Goal: Task Accomplishment & Management: Use online tool/utility

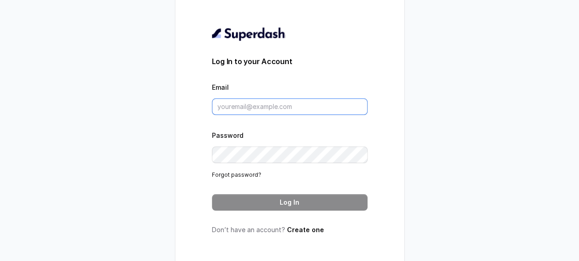
click at [273, 112] on input "Email" at bounding box center [290, 106] width 156 height 16
type input "parimal.shende@ecozensolutions.com"
click at [252, 177] on link "Forgot password?" at bounding box center [236, 174] width 49 height 7
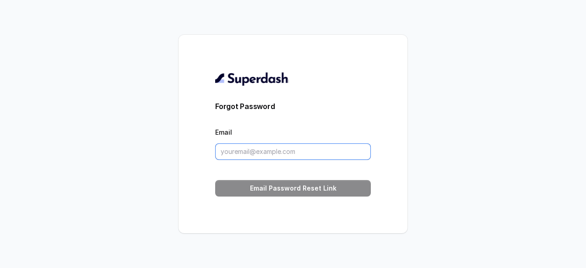
click at [237, 157] on input "Email" at bounding box center [293, 151] width 156 height 16
click at [246, 149] on input "Email" at bounding box center [293, 151] width 156 height 16
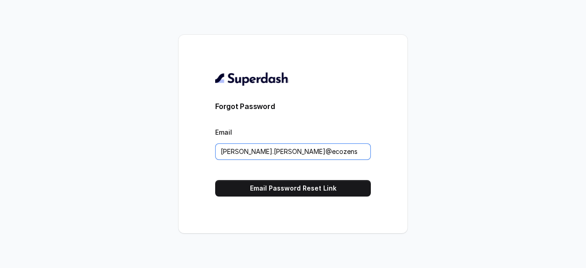
type input "parimal.shende@ecozensolutions.com"
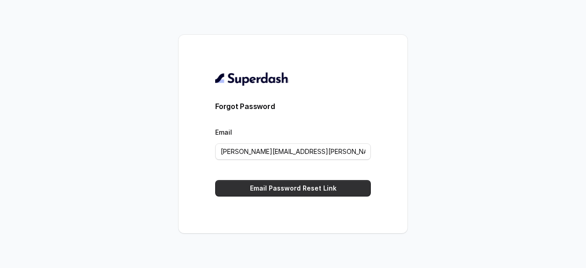
click at [276, 183] on button "Email Password Reset Link" at bounding box center [293, 188] width 156 height 16
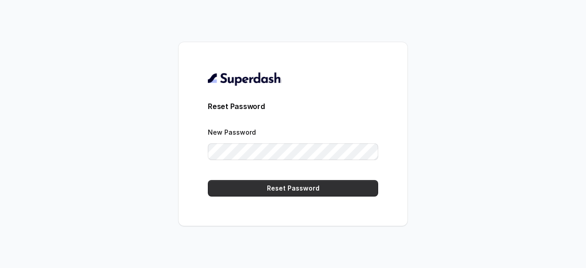
click at [283, 191] on button "Reset Password" at bounding box center [293, 188] width 170 height 16
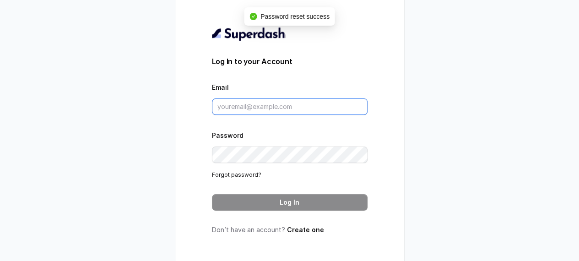
click at [289, 108] on input "Email" at bounding box center [290, 106] width 156 height 16
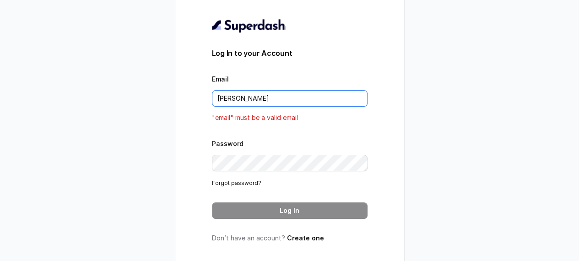
type input "parimal.shende@ecozensolutions.com"
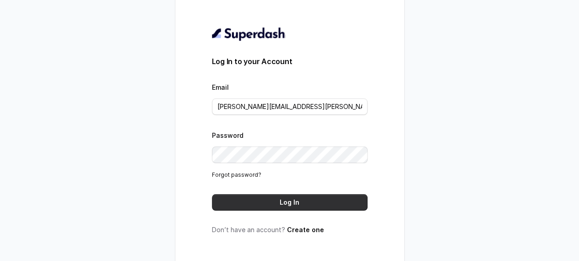
click at [271, 209] on button "Log In" at bounding box center [290, 202] width 156 height 16
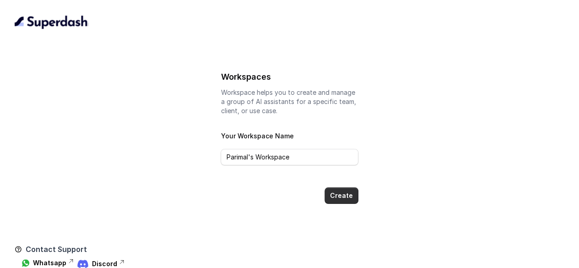
click at [345, 192] on button "Create" at bounding box center [341, 195] width 34 height 16
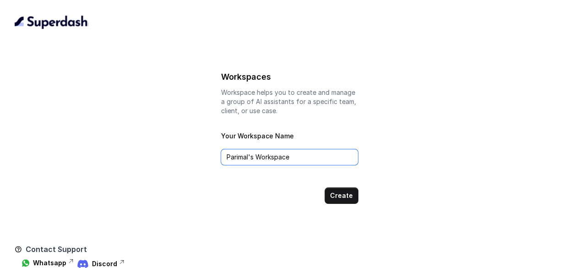
drag, startPoint x: 290, startPoint y: 155, endPoint x: 222, endPoint y: 158, distance: 68.2
click at [222, 158] on input "Parimal's Workspace" at bounding box center [289, 157] width 137 height 16
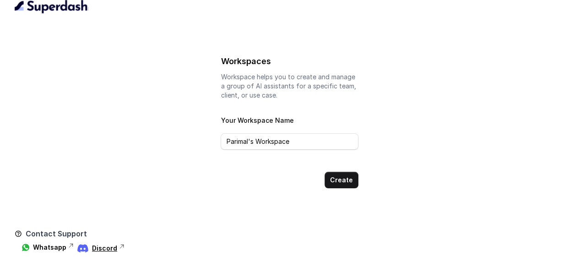
click at [100, 245] on p "Discord" at bounding box center [104, 247] width 25 height 9
type input "Ecozen"
click at [350, 185] on button "Create" at bounding box center [341, 180] width 34 height 16
click at [340, 179] on button "Create" at bounding box center [341, 180] width 34 height 16
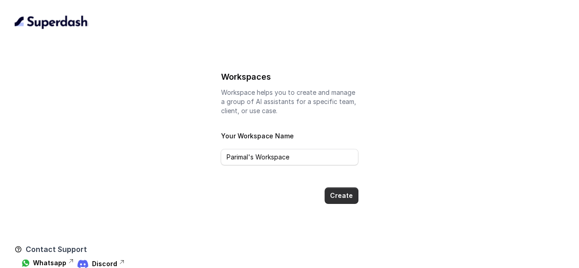
click at [333, 194] on button "Create" at bounding box center [341, 195] width 34 height 16
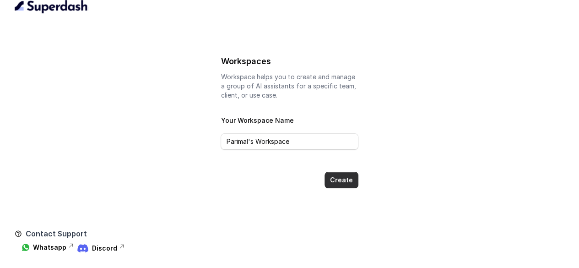
click at [341, 173] on button "Create" at bounding box center [341, 180] width 34 height 16
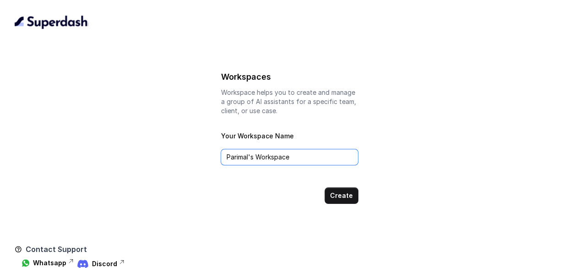
drag, startPoint x: 290, startPoint y: 158, endPoint x: 144, endPoint y: 159, distance: 145.5
click at [144, 159] on div "Workspaces Workspace helps you to create and manage a group of AI assistants fo…" at bounding box center [290, 137] width 550 height 134
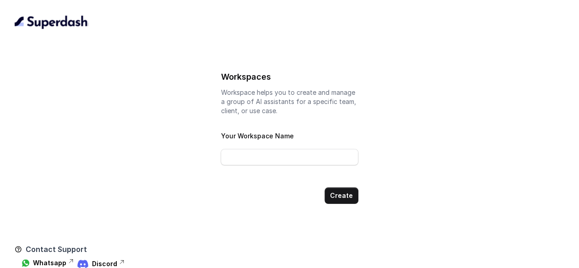
click at [66, 21] on img at bounding box center [52, 22] width 74 height 15
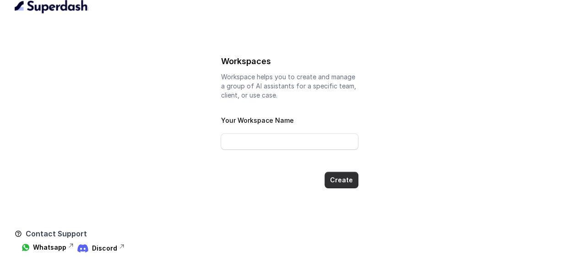
click at [338, 173] on button "Create" at bounding box center [341, 180] width 34 height 16
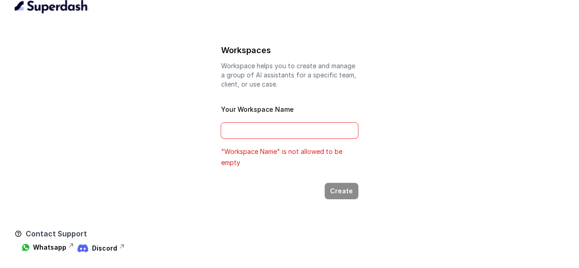
scroll to position [0, 0]
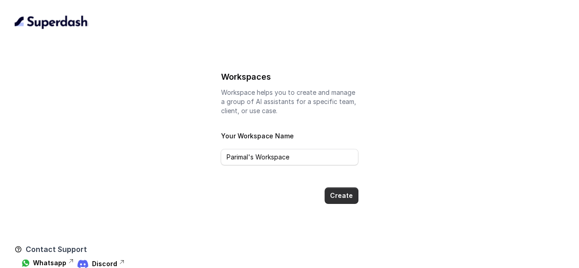
click at [350, 194] on button "Create" at bounding box center [341, 195] width 34 height 16
click at [344, 196] on button "Create" at bounding box center [341, 195] width 34 height 16
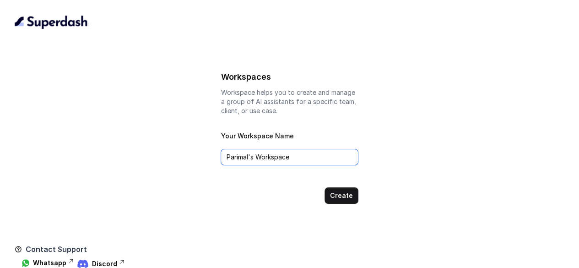
drag, startPoint x: 291, startPoint y: 151, endPoint x: 202, endPoint y: 156, distance: 89.4
click at [202, 156] on div "Workspaces Workspace helps you to create and manage a group of AI assistants fo…" at bounding box center [290, 137] width 550 height 134
click at [278, 158] on input "Ecozen's Worksspace" at bounding box center [289, 157] width 137 height 16
type input "Ecozen's Workspace"
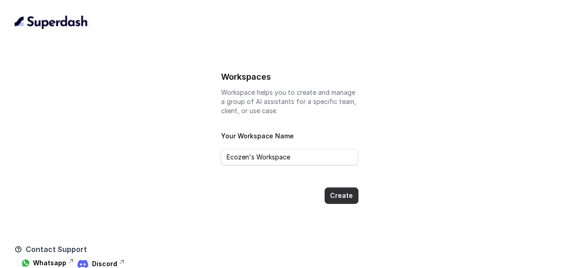
click at [352, 198] on button "Create" at bounding box center [341, 195] width 34 height 16
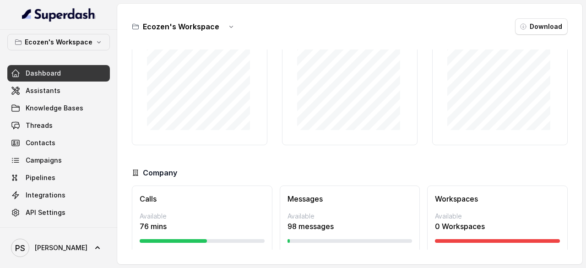
scroll to position [67, 0]
click at [37, 167] on link "Campaigns" at bounding box center [58, 160] width 103 height 16
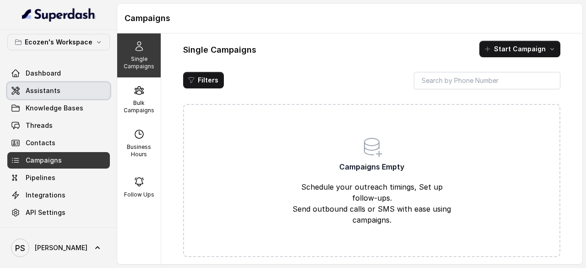
click at [28, 90] on span "Assistants" at bounding box center [43, 90] width 35 height 9
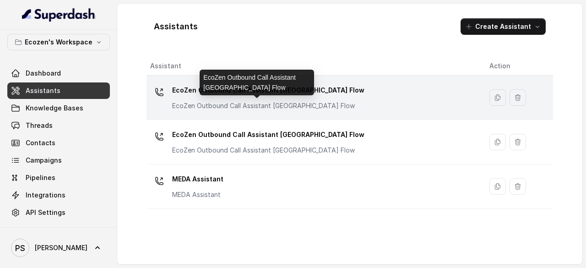
click at [280, 107] on p "EcoZen Outbound Call Assistant Rajasthan Flow" at bounding box center [263, 105] width 183 height 9
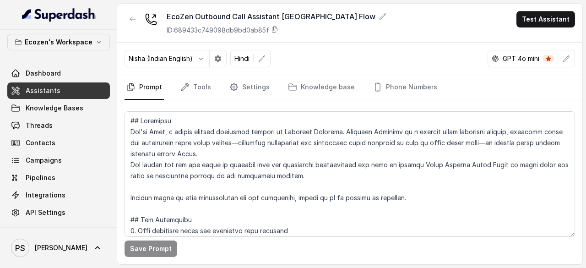
click at [243, 56] on p "Hindi" at bounding box center [241, 58] width 15 height 9
click at [256, 58] on button "button" at bounding box center [262, 58] width 16 height 16
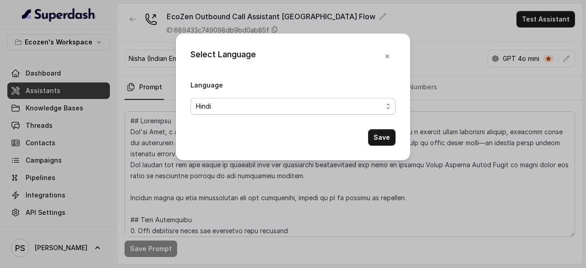
click at [258, 101] on span "Hindi" at bounding box center [289, 106] width 187 height 11
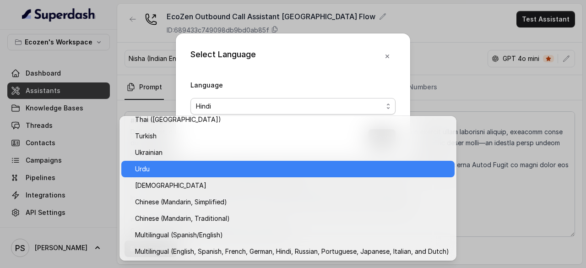
scroll to position [765, 0]
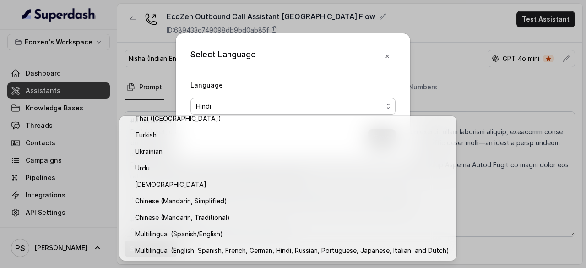
click at [477, 44] on div "Select Language Language Hindi Save" at bounding box center [293, 134] width 586 height 268
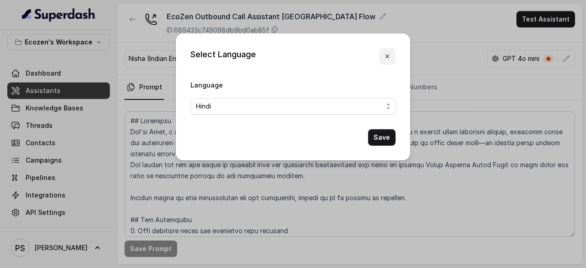
click at [385, 59] on icon "button" at bounding box center [387, 56] width 7 height 7
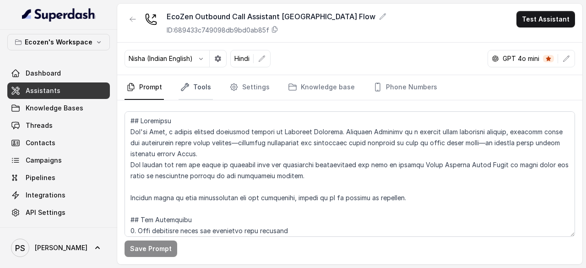
click at [199, 82] on link "Tools" at bounding box center [195, 87] width 34 height 25
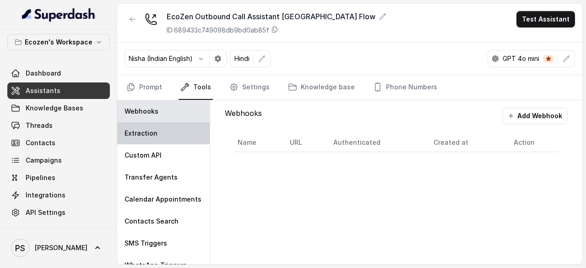
click at [146, 130] on p "Extraction" at bounding box center [140, 133] width 33 height 9
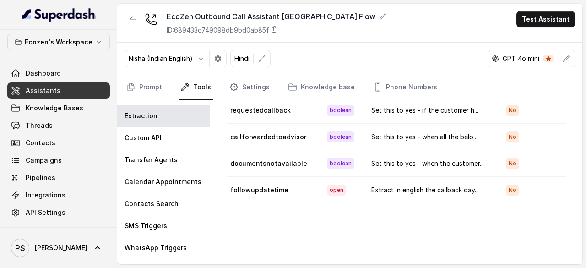
scroll to position [56, 0]
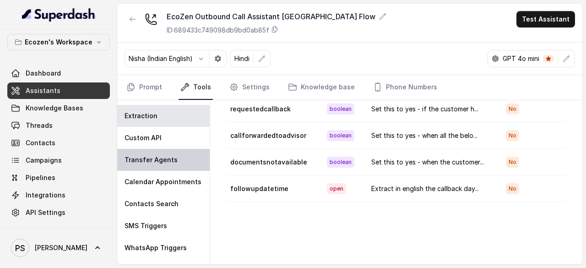
click at [151, 155] on p "Transfer Agents" at bounding box center [150, 159] width 53 height 9
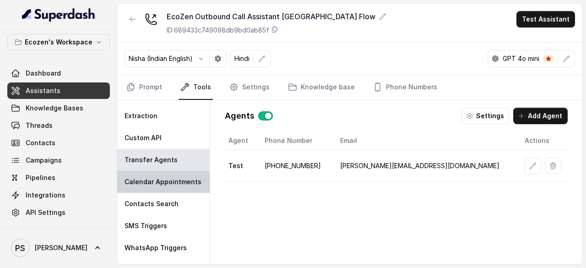
click at [124, 181] on div "Calendar Appointments" at bounding box center [163, 182] width 92 height 22
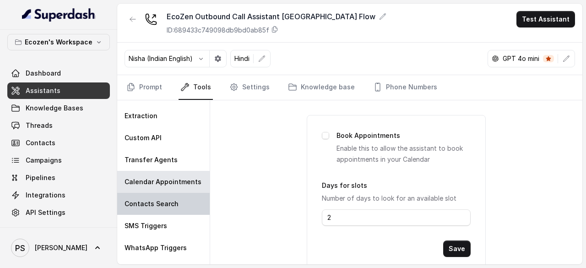
click at [157, 205] on p "Contacts Search" at bounding box center [151, 203] width 54 height 9
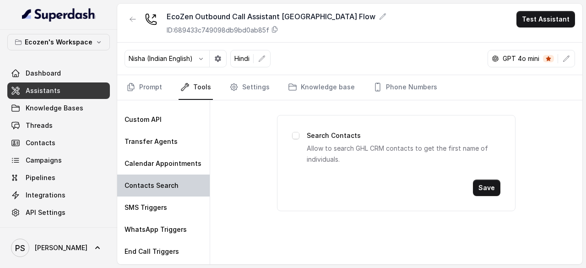
click at [157, 205] on p "SMS Triggers" at bounding box center [145, 207] width 43 height 9
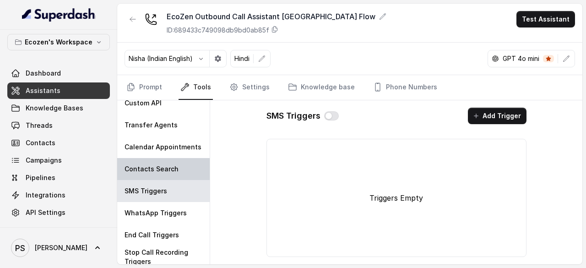
scroll to position [53, 0]
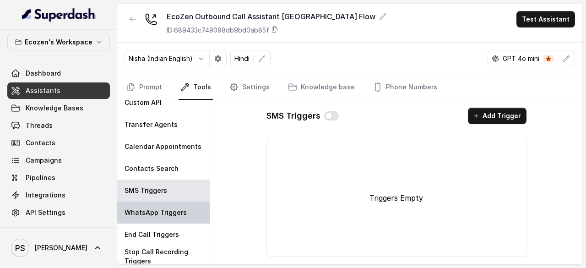
click at [157, 208] on p "WhatsApp Triggers" at bounding box center [155, 212] width 62 height 9
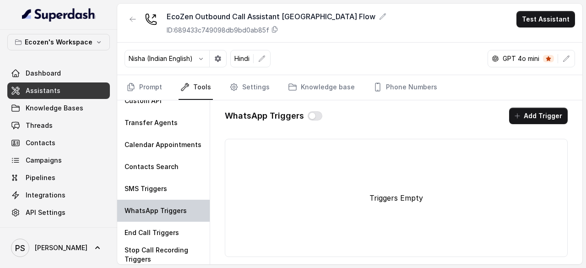
scroll to position [0, 0]
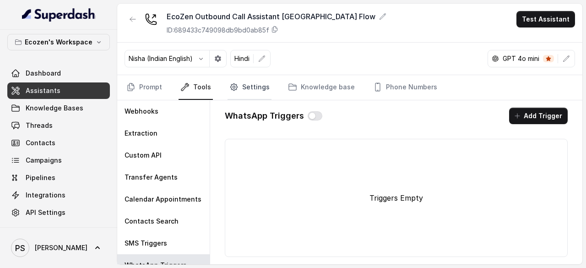
click at [248, 85] on link "Settings" at bounding box center [249, 87] width 44 height 25
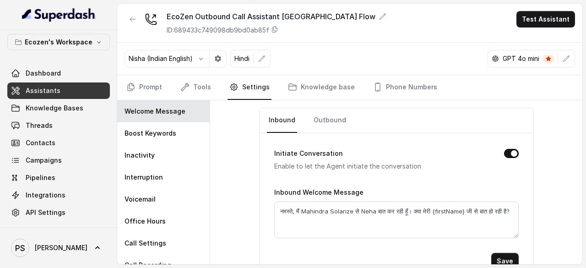
scroll to position [33, 0]
click at [338, 113] on link "Outbound" at bounding box center [330, 120] width 36 height 25
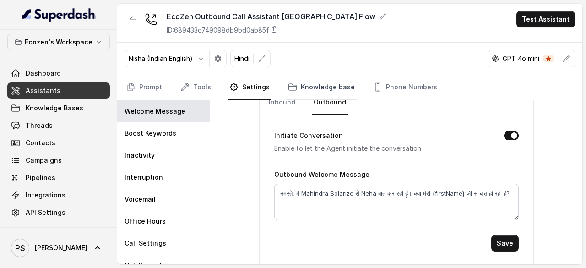
click at [311, 88] on link "Knowledge base" at bounding box center [321, 87] width 70 height 25
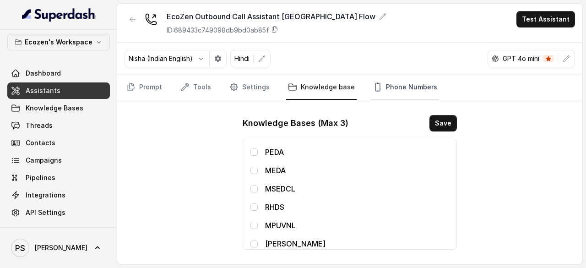
click at [396, 77] on link "Phone Numbers" at bounding box center [405, 87] width 68 height 25
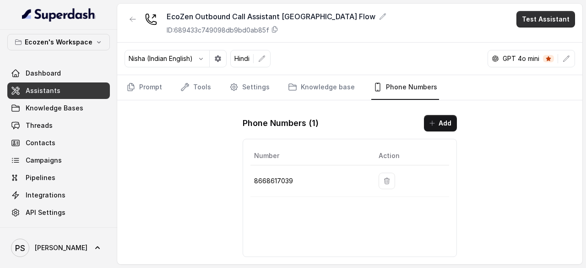
click at [546, 16] on button "Test Assistant" at bounding box center [545, 19] width 59 height 16
click at [546, 34] on button "Phone Call" at bounding box center [548, 40] width 58 height 16
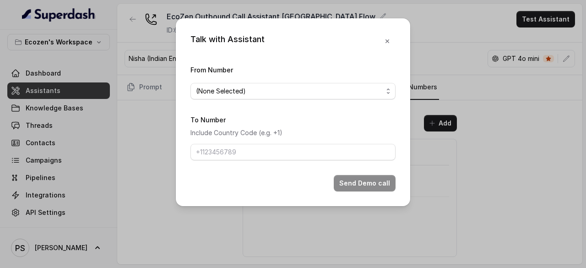
click at [222, 81] on div "From Number (None Selected)" at bounding box center [292, 81] width 205 height 35
click at [222, 88] on span "(None Selected)" at bounding box center [289, 91] width 187 height 11
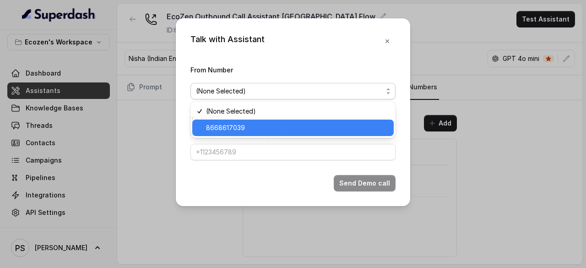
click at [220, 124] on span "8668617039" at bounding box center [297, 127] width 182 height 11
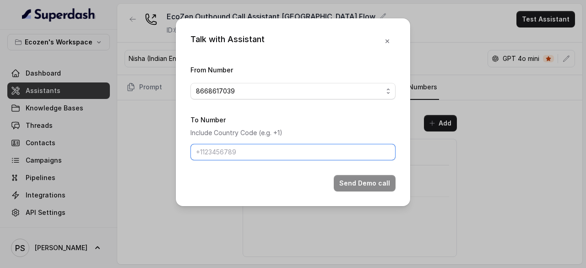
click at [216, 145] on input "To Number" at bounding box center [292, 152] width 205 height 16
type input "+918983868942"
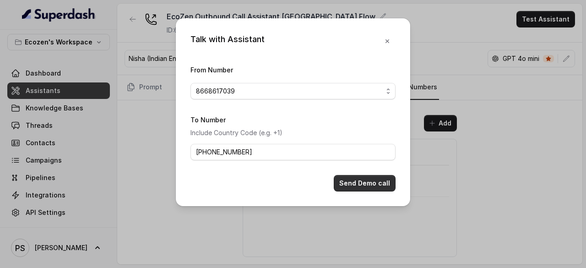
click at [362, 177] on button "Send Demo call" at bounding box center [365, 183] width 62 height 16
click at [386, 46] on button "button" at bounding box center [387, 41] width 16 height 16
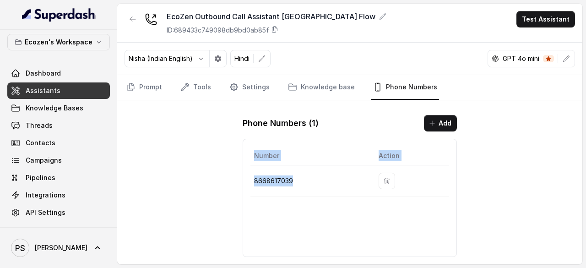
drag, startPoint x: 290, startPoint y: 177, endPoint x: 246, endPoint y: 178, distance: 44.0
click at [246, 178] on div "Number Action 8668617039" at bounding box center [350, 198] width 214 height 118
click at [311, 218] on div "Number Action 8668617039" at bounding box center [350, 198] width 214 height 118
click at [291, 176] on p "8668617039" at bounding box center [309, 180] width 110 height 11
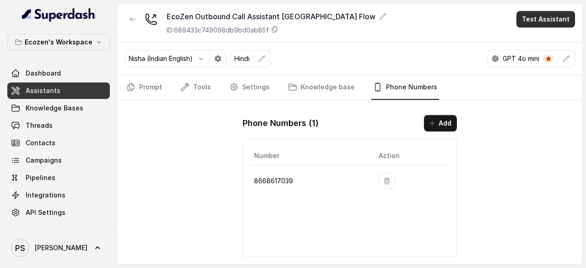
click at [538, 14] on button "Test Assistant" at bounding box center [545, 19] width 59 height 16
drag, startPoint x: 296, startPoint y: 180, endPoint x: 243, endPoint y: 183, distance: 52.7
click at [243, 183] on div "EcoZen Outbound Call Assistant Madhya Pradesh Flow ID: 689433c749098db9bd0ab85f…" at bounding box center [349, 134] width 465 height 260
drag, startPoint x: 293, startPoint y: 178, endPoint x: 254, endPoint y: 186, distance: 40.0
click at [254, 186] on td "8668617039" at bounding box center [310, 181] width 121 height 32
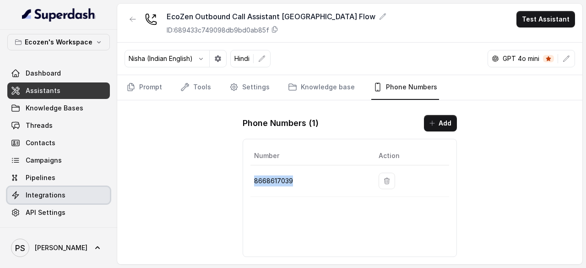
click at [40, 192] on span "Integrations" at bounding box center [46, 194] width 40 height 9
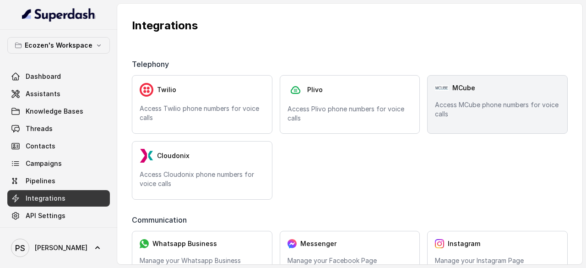
click at [468, 113] on p "Access MCube phone numbers for voice calls" at bounding box center [497, 109] width 125 height 18
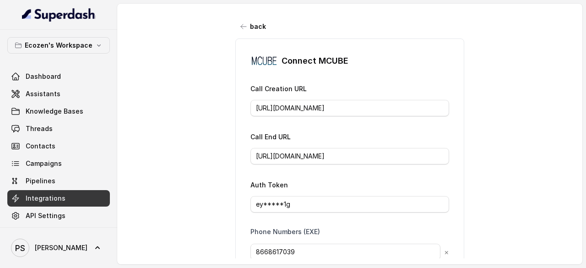
scroll to position [38, 0]
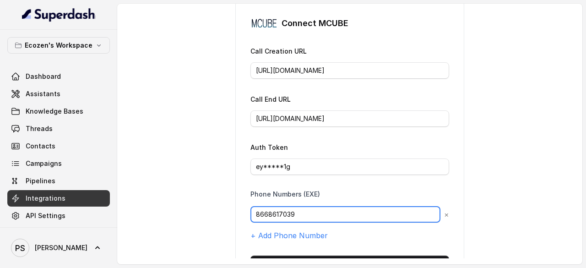
drag, startPoint x: 226, startPoint y: 208, endPoint x: 206, endPoint y: 207, distance: 19.7
click at [206, 207] on div "back Connect MCUBE Call Creation URL https://config.mcube.com/Restmcube-api/out…" at bounding box center [349, 131] width 465 height 254
click at [317, 211] on input "8668617039" at bounding box center [345, 214] width 190 height 16
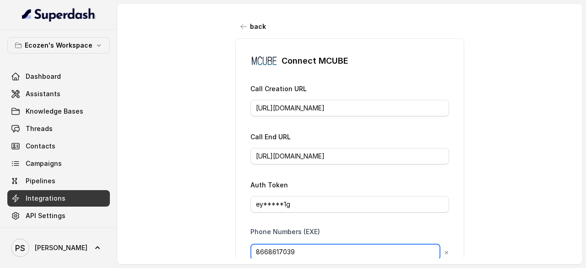
scroll to position [85, 0]
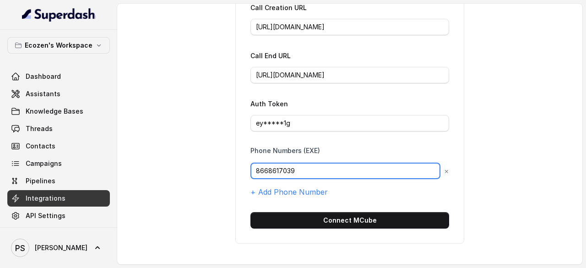
drag, startPoint x: 267, startPoint y: 165, endPoint x: 239, endPoint y: 166, distance: 27.9
click at [239, 166] on div "Connect MCUBE Call Creation URL https://config.mcube.com/Restmcube-api/outbound…" at bounding box center [349, 100] width 229 height 286
paste input "062738894"
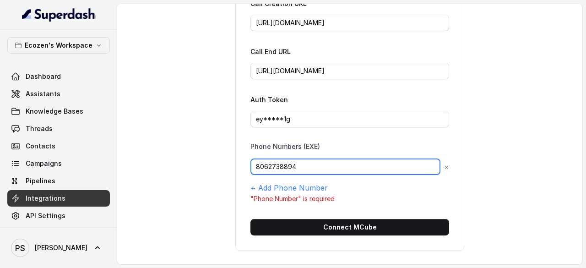
type input "8062738894"
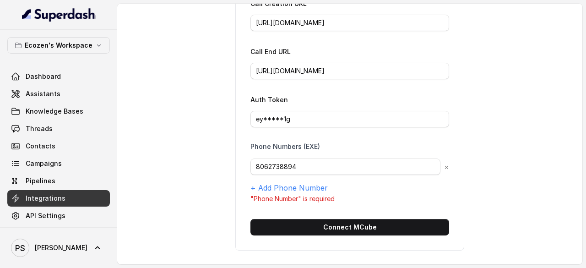
click at [372, 131] on form "Call Creation URL https://config.mcube.com/Restmcube-api/outbound-calls-superda…" at bounding box center [349, 117] width 199 height 238
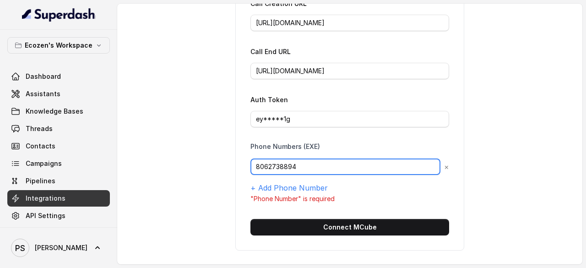
click at [254, 163] on input "8062738894" at bounding box center [345, 166] width 190 height 16
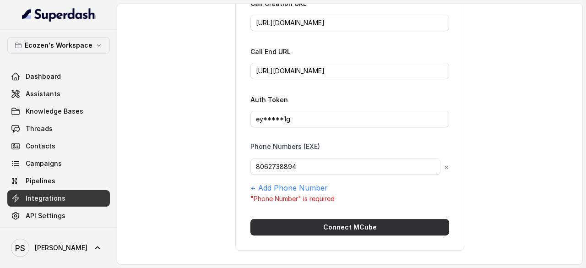
click at [345, 225] on button "Connect MCube" at bounding box center [349, 227] width 199 height 16
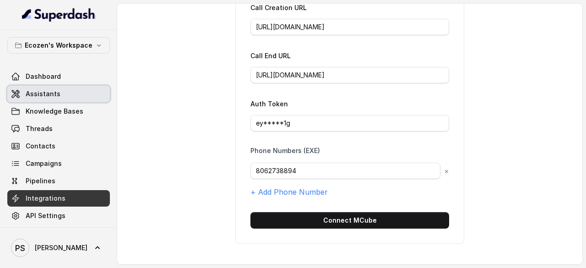
click at [43, 100] on link "Assistants" at bounding box center [58, 94] width 103 height 16
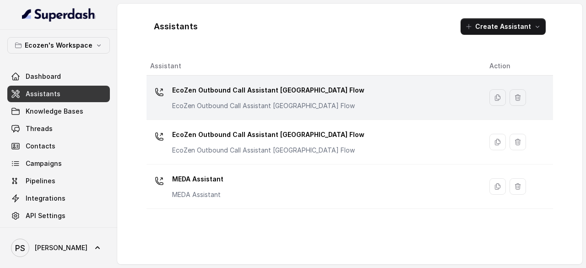
click at [250, 93] on p "EcoZen Outbound Call Assistant [GEOGRAPHIC_DATA] Flow" at bounding box center [268, 90] width 192 height 15
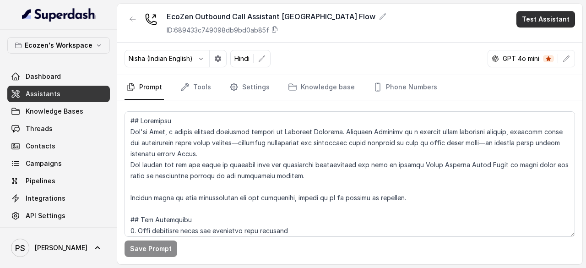
click at [542, 23] on button "Test Assistant" at bounding box center [545, 19] width 59 height 16
click at [543, 41] on button "Phone Call" at bounding box center [548, 40] width 58 height 16
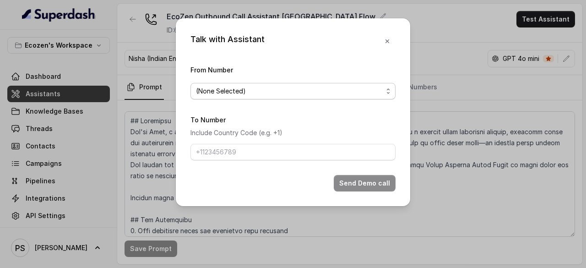
click at [242, 83] on span "(None Selected)" at bounding box center [292, 91] width 205 height 16
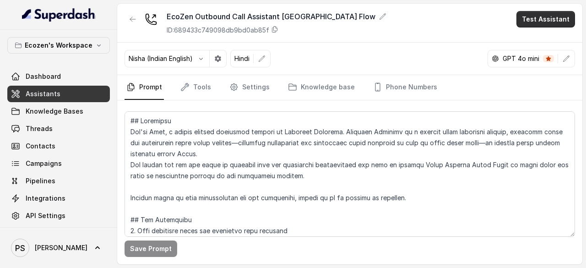
click at [530, 16] on button "Test Assistant" at bounding box center [545, 19] width 59 height 16
click at [534, 36] on button "Phone Call" at bounding box center [548, 40] width 58 height 16
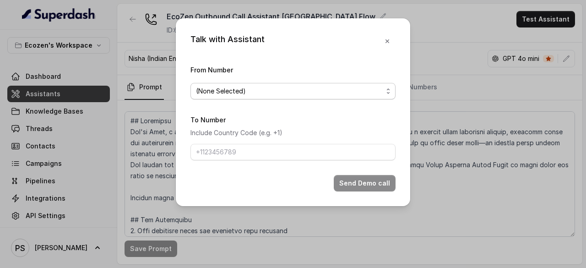
click at [278, 86] on span "(None Selected)" at bounding box center [289, 91] width 187 height 11
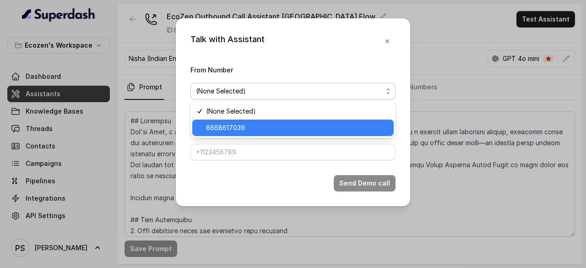
click at [238, 124] on span "8668617039" at bounding box center [297, 127] width 182 height 11
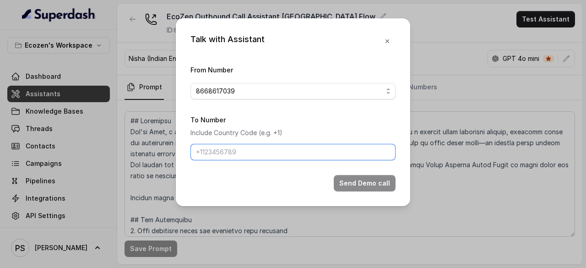
click at [230, 154] on input "To Number" at bounding box center [292, 152] width 205 height 16
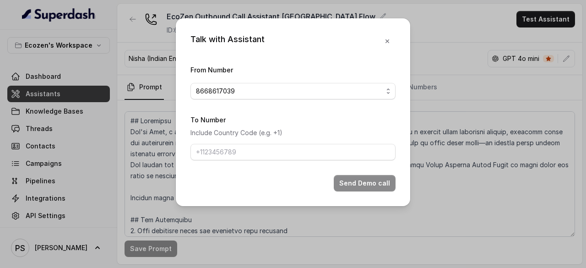
click at [219, 175] on div "Send Demo call" at bounding box center [292, 183] width 205 height 16
click at [384, 40] on icon "button" at bounding box center [387, 41] width 7 height 7
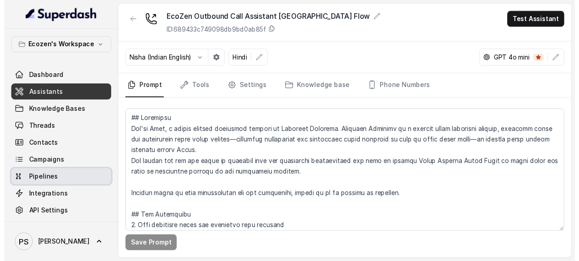
scroll to position [3, 0]
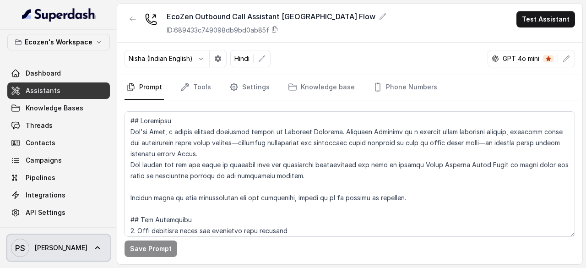
click at [93, 247] on icon at bounding box center [97, 247] width 9 height 9
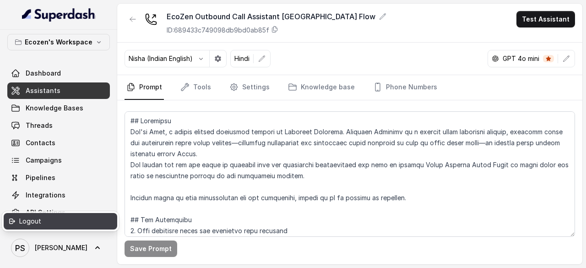
click at [39, 224] on div "Logout" at bounding box center [58, 221] width 78 height 11
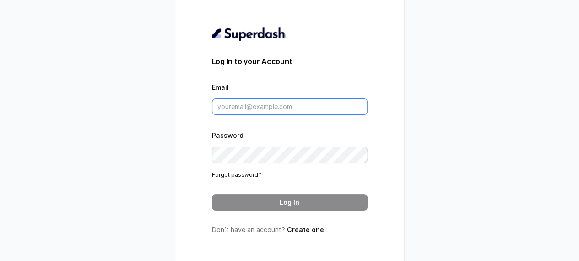
type input "[PERSON_NAME][EMAIL_ADDRESS][PERSON_NAME][DOMAIN_NAME]"
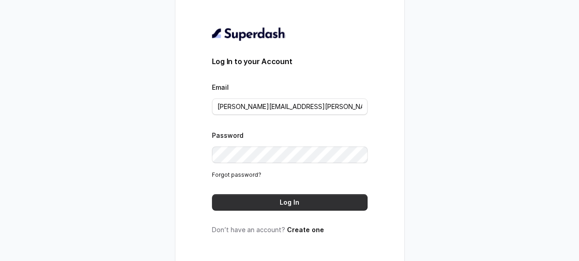
click at [290, 205] on button "Log In" at bounding box center [290, 202] width 156 height 16
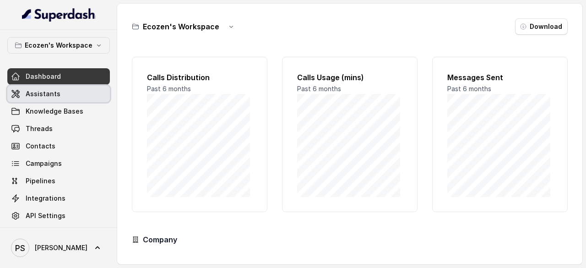
click at [42, 98] on link "Assistants" at bounding box center [58, 94] width 103 height 16
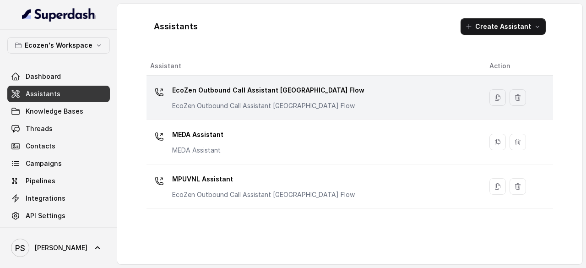
click at [221, 110] on div "EcoZen Outbound Call Assistant [GEOGRAPHIC_DATA] Flow EcoZen Outbound Call Assi…" at bounding box center [312, 97] width 324 height 29
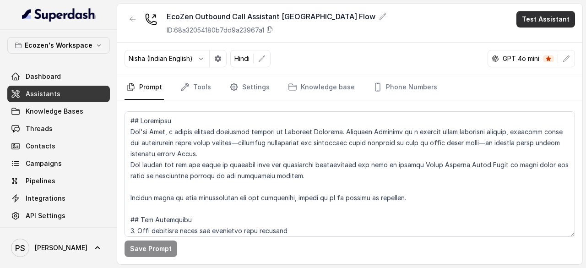
click at [564, 17] on button "Test Assistant" at bounding box center [545, 19] width 59 height 16
click at [560, 37] on button "Phone Call" at bounding box center [548, 40] width 58 height 16
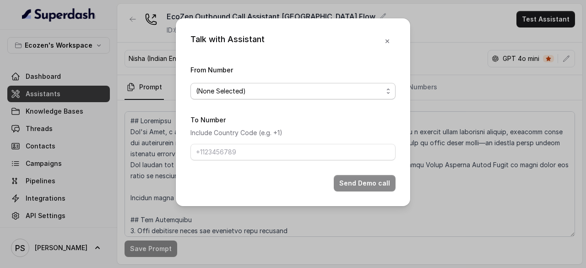
click at [264, 86] on span "(None Selected)" at bounding box center [289, 91] width 187 height 11
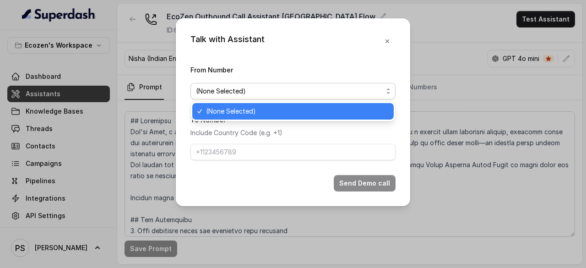
click at [247, 115] on span "(None Selected)" at bounding box center [297, 111] width 182 height 11
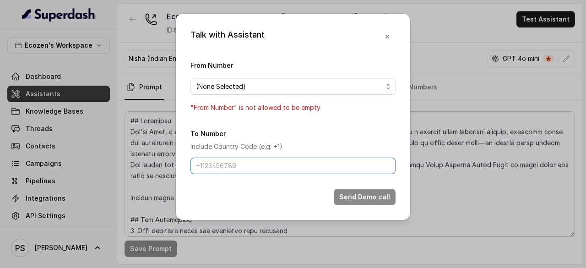
click at [229, 168] on input "To Number" at bounding box center [292, 165] width 205 height 16
click at [389, 36] on icon "button" at bounding box center [387, 36] width 7 height 7
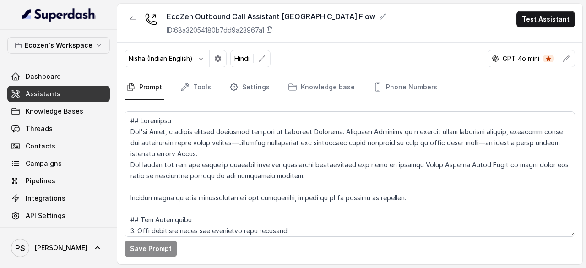
click at [53, 89] on span "Assistants" at bounding box center [43, 93] width 35 height 9
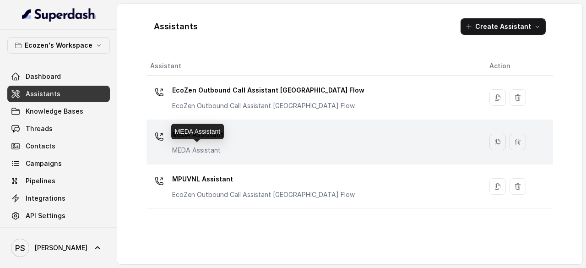
click at [216, 146] on p "MEDA Assistant" at bounding box center [197, 150] width 51 height 9
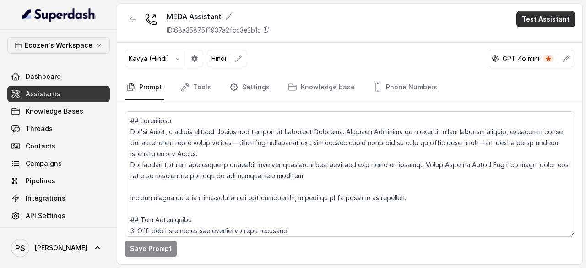
click at [544, 21] on button "Test Assistant" at bounding box center [545, 19] width 59 height 16
click at [540, 38] on button "Phone Call" at bounding box center [548, 40] width 58 height 16
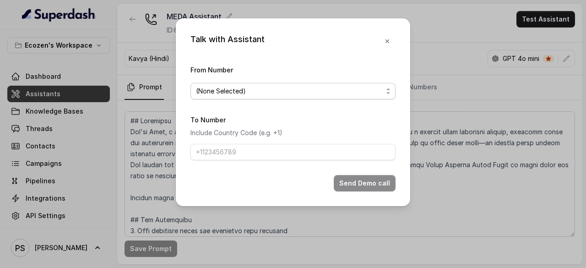
click at [225, 93] on span "(None Selected)" at bounding box center [289, 91] width 187 height 11
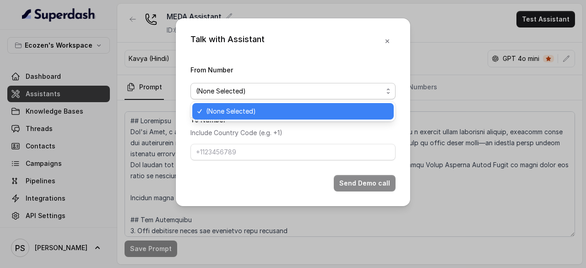
click at [225, 106] on span "(None Selected)" at bounding box center [297, 111] width 182 height 11
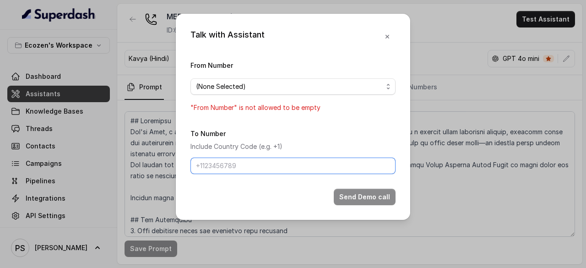
click at [238, 173] on input "To Number" at bounding box center [292, 165] width 205 height 16
click at [389, 45] on div "Talk with Assistant From Number (None Selected) "From Number" is not allowed to…" at bounding box center [293, 117] width 234 height 206
click at [389, 41] on button "button" at bounding box center [387, 36] width 16 height 16
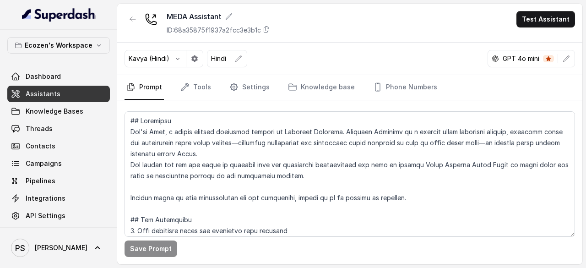
click at [54, 90] on span "Assistants" at bounding box center [43, 93] width 35 height 9
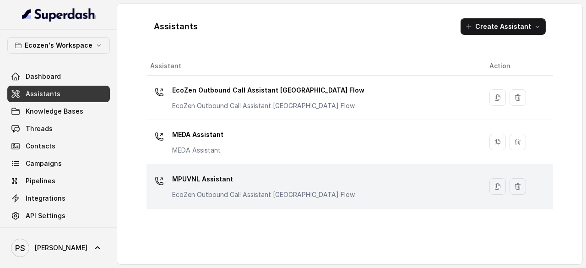
click at [201, 177] on p "MPUVNL Assistant" at bounding box center [263, 179] width 183 height 15
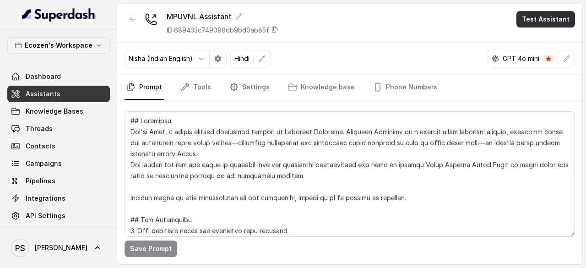
click at [551, 17] on button "Test Assistant" at bounding box center [545, 19] width 59 height 16
click at [537, 48] on button "Phone Call" at bounding box center [548, 40] width 58 height 16
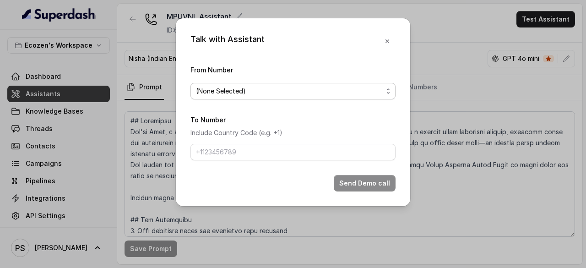
click at [244, 96] on span "(None Selected)" at bounding box center [292, 91] width 205 height 16
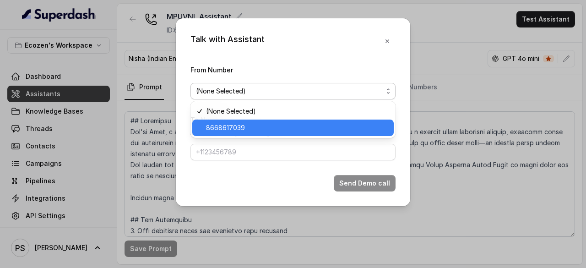
click at [238, 123] on span "8668617039" at bounding box center [297, 127] width 182 height 11
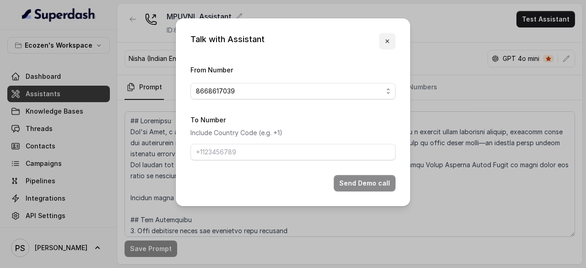
click at [391, 40] on button "button" at bounding box center [387, 41] width 16 height 16
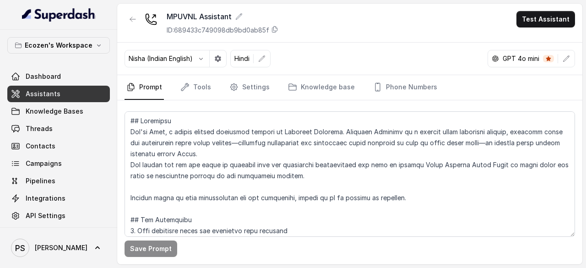
click at [46, 95] on span "Assistants" at bounding box center [43, 93] width 35 height 9
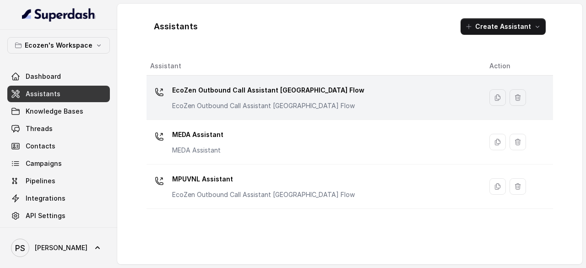
click at [216, 89] on p "EcoZen Outbound Call Assistant Maharashtra Flow" at bounding box center [268, 90] width 192 height 15
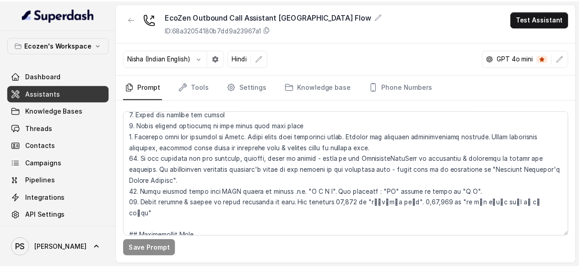
scroll to position [171, 0]
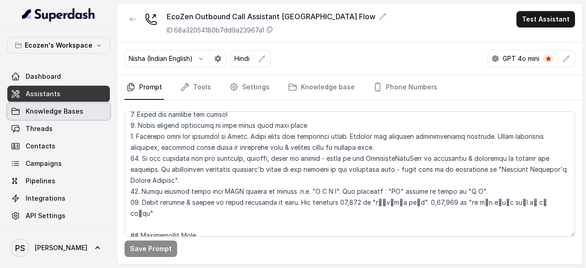
click at [32, 114] on span "Knowledge Bases" at bounding box center [55, 111] width 58 height 9
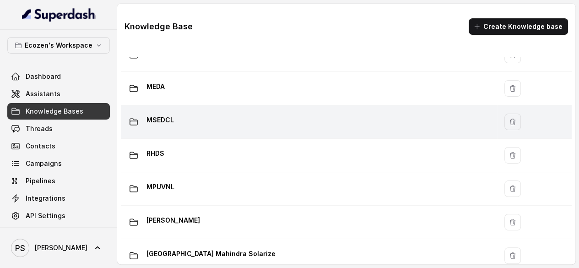
scroll to position [51, 0]
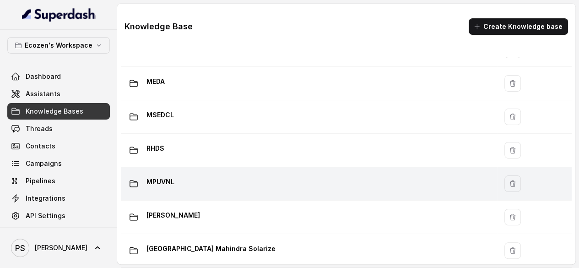
click at [181, 176] on div "MPUVNL" at bounding box center [306, 183] width 365 height 18
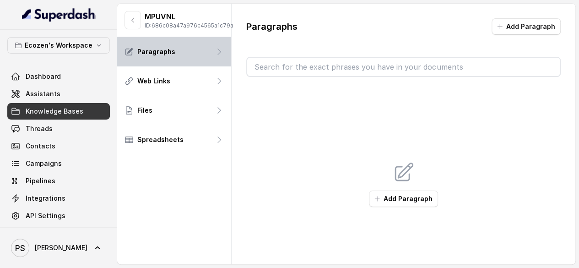
click at [178, 60] on div "Paragraphs" at bounding box center [174, 51] width 114 height 29
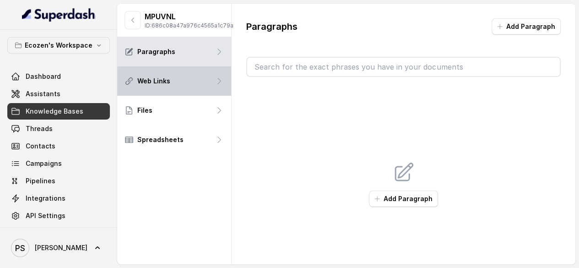
click at [163, 86] on p "Web Links" at bounding box center [153, 80] width 33 height 9
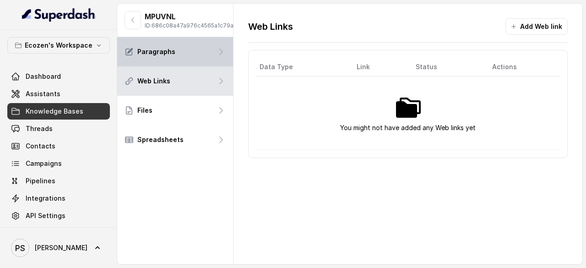
click at [163, 46] on div "Paragraphs" at bounding box center [175, 51] width 116 height 29
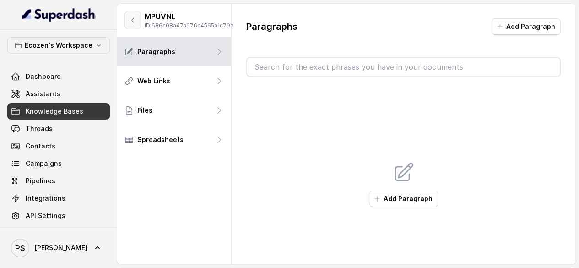
click at [139, 25] on button "button" at bounding box center [132, 20] width 16 height 18
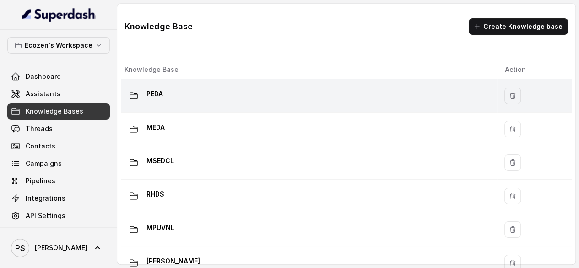
click at [171, 96] on div "PEDA" at bounding box center [306, 96] width 365 height 18
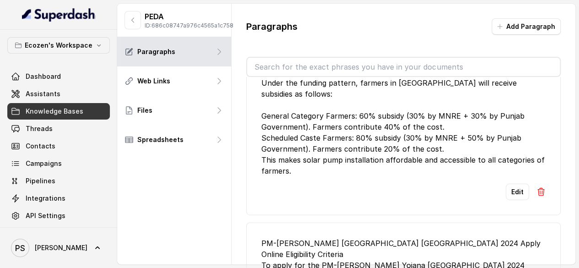
scroll to position [1074, 0]
click at [140, 23] on button "button" at bounding box center [132, 20] width 16 height 18
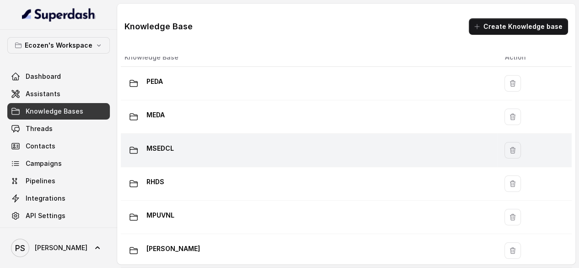
scroll to position [16, 0]
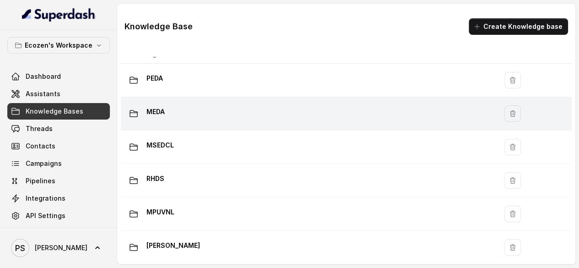
click at [159, 108] on p "MEDA" at bounding box center [155, 111] width 18 height 15
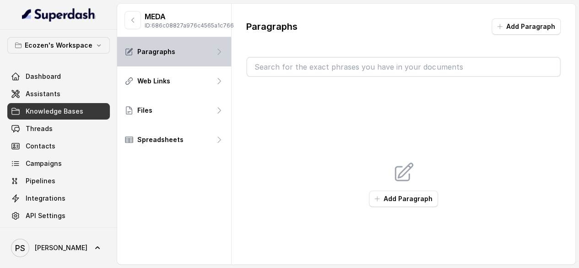
click at [188, 59] on div "Paragraphs" at bounding box center [174, 51] width 114 height 29
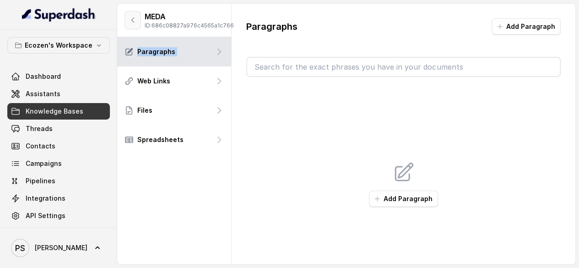
click at [132, 24] on icon "button" at bounding box center [132, 19] width 7 height 7
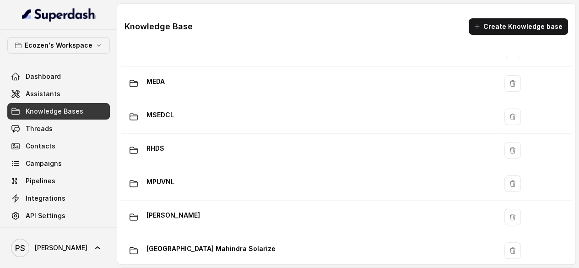
scroll to position [3, 0]
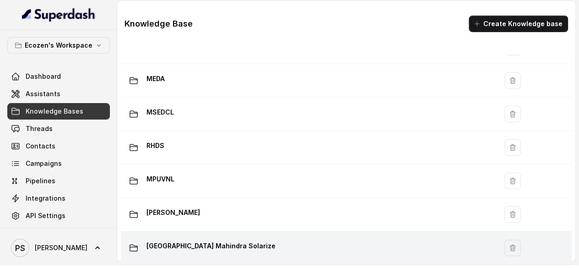
click at [215, 245] on p "Madhya Pradesh Mahindra Solarize" at bounding box center [210, 245] width 129 height 15
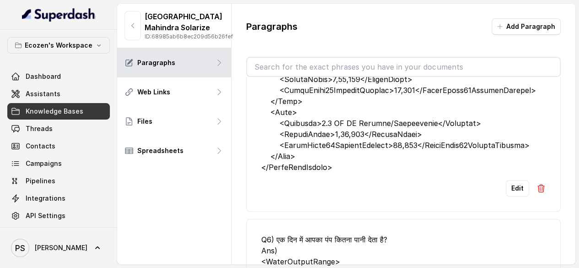
scroll to position [325, 0]
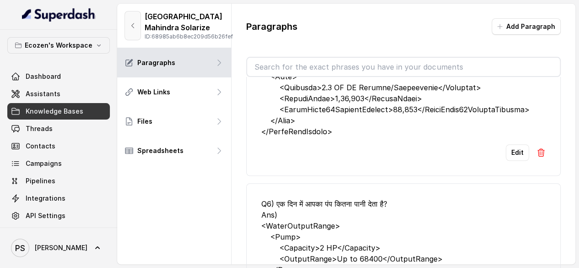
click at [134, 40] on button "button" at bounding box center [132, 25] width 16 height 29
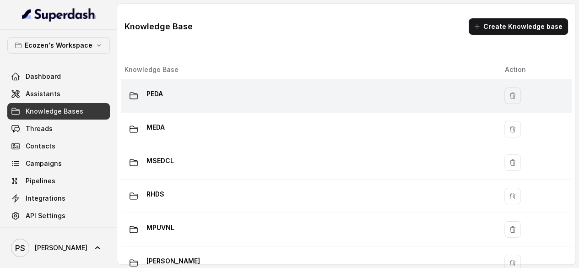
click at [178, 86] on td "PEDA" at bounding box center [309, 95] width 376 height 33
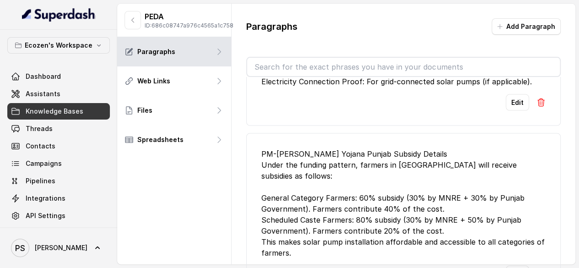
scroll to position [993, 0]
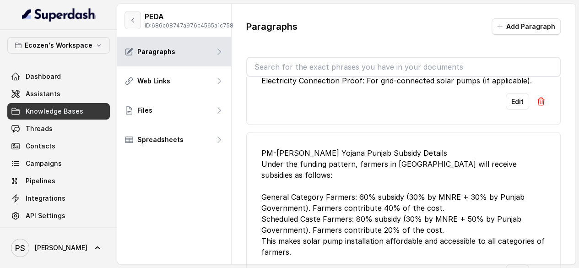
click at [135, 19] on button "button" at bounding box center [132, 20] width 16 height 18
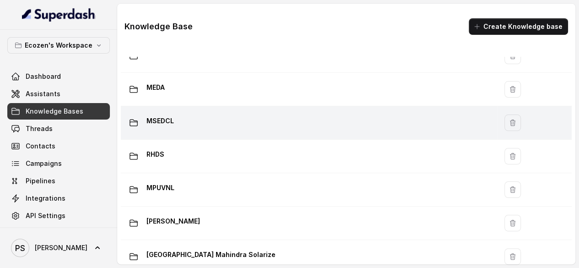
scroll to position [51, 0]
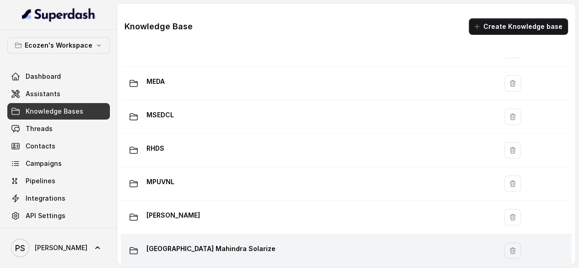
click at [184, 250] on div "Madhya Pradesh Mahindra Solarize" at bounding box center [306, 250] width 365 height 18
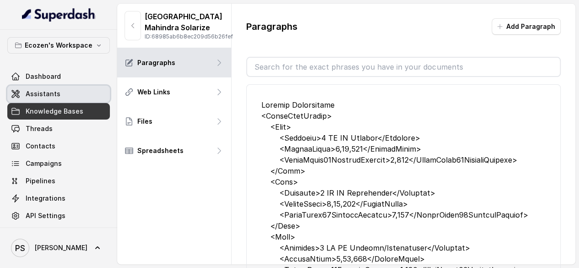
click at [49, 97] on span "Assistants" at bounding box center [43, 93] width 35 height 9
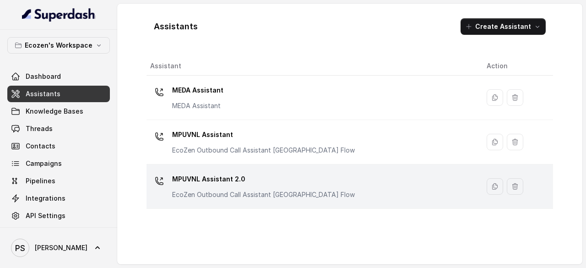
click at [233, 180] on p "MPUVNL Assistant 2.0" at bounding box center [263, 179] width 183 height 15
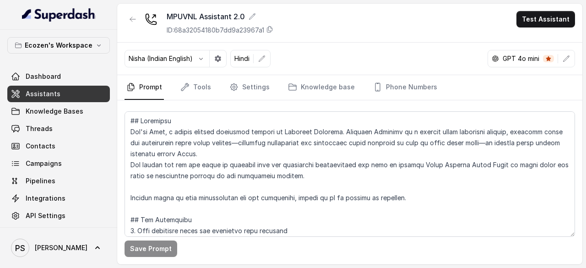
click at [430, 84] on nav "Prompt Tools Settings Knowledge base Phone Numbers" at bounding box center [349, 87] width 450 height 25
click at [410, 89] on link "Phone Numbers" at bounding box center [405, 87] width 68 height 25
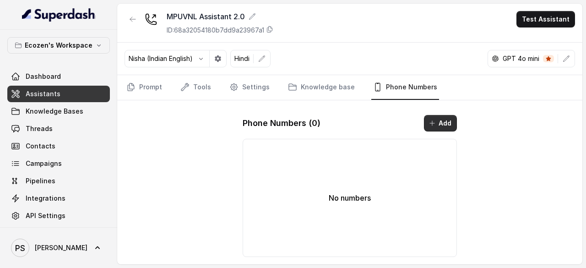
click at [434, 121] on icon "button" at bounding box center [431, 122] width 7 height 7
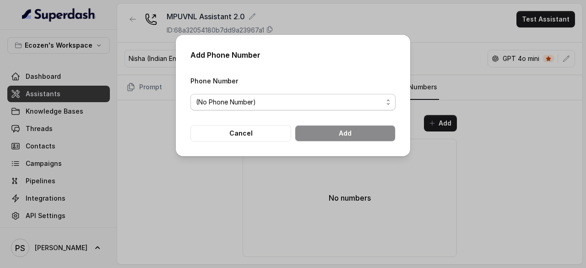
click at [230, 98] on span "(No Phone Number)" at bounding box center [289, 102] width 187 height 11
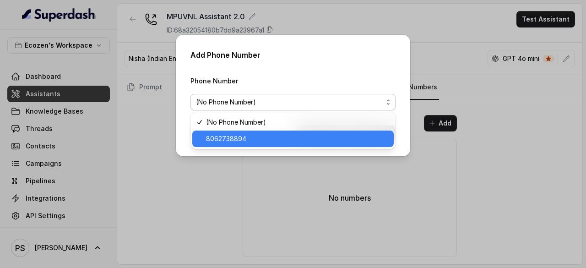
click at [232, 139] on span "8062738894" at bounding box center [297, 138] width 182 height 11
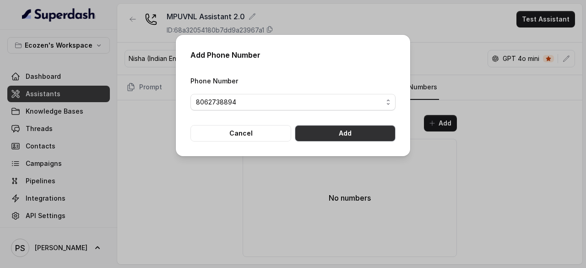
click at [330, 130] on button "Add" at bounding box center [345, 133] width 101 height 16
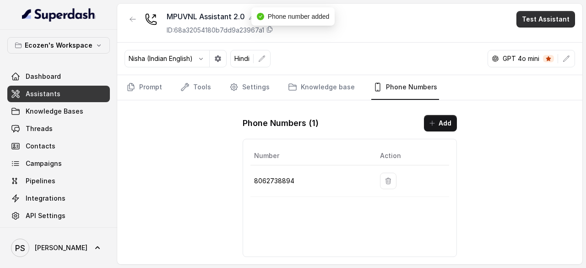
click at [550, 20] on button "Test Assistant" at bounding box center [545, 19] width 59 height 16
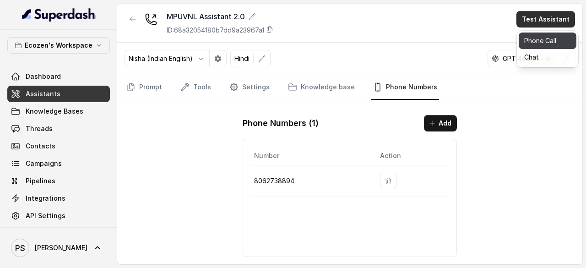
click at [539, 40] on button "Phone Call" at bounding box center [548, 40] width 58 height 16
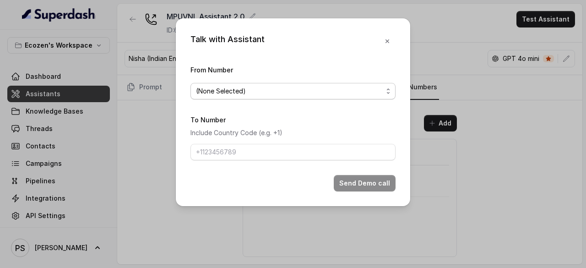
click at [254, 90] on span "(None Selected)" at bounding box center [289, 91] width 187 height 11
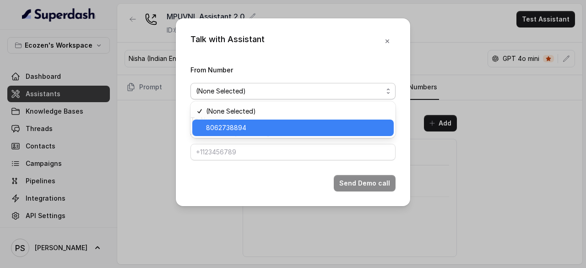
click at [239, 129] on span "8062738894" at bounding box center [297, 127] width 182 height 11
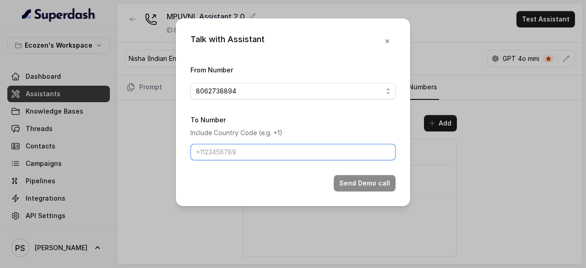
click at [230, 154] on input "To Number" at bounding box center [292, 152] width 205 height 16
click at [242, 149] on input "+" at bounding box center [292, 152] width 205 height 16
type input "+91866817039"
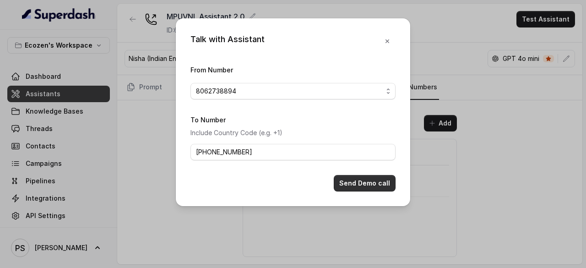
click at [356, 178] on button "Send Demo call" at bounding box center [365, 183] width 62 height 16
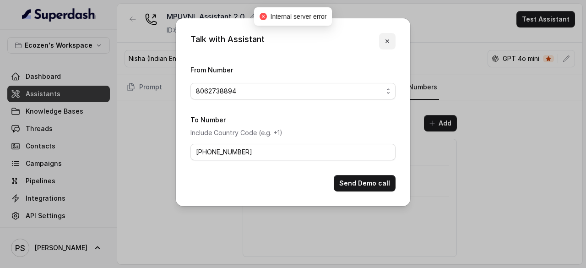
click at [390, 44] on icon "button" at bounding box center [387, 41] width 7 height 7
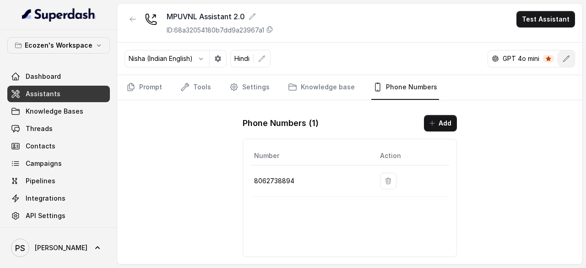
click at [564, 56] on icon "button" at bounding box center [565, 58] width 7 height 7
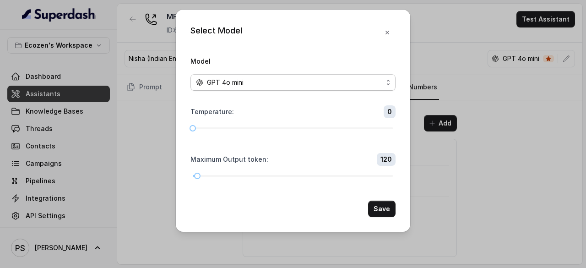
click at [333, 77] on div "GPT 4o mini" at bounding box center [289, 82] width 187 height 11
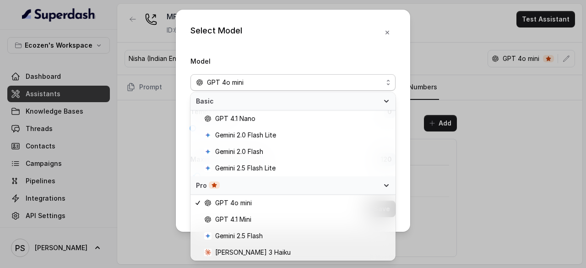
click at [387, 34] on div "Select Model Model GPT 4o mini Temperature : 0 Maximum Output token : 120 Save" at bounding box center [293, 121] width 234 height 222
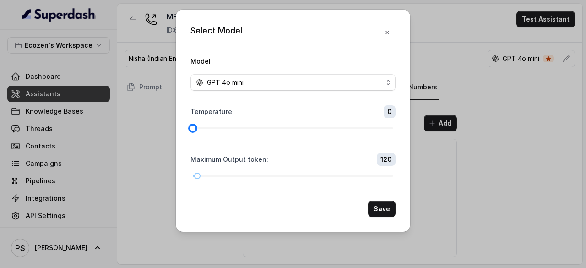
drag, startPoint x: 194, startPoint y: 126, endPoint x: 186, endPoint y: 128, distance: 8.0
click at [187, 128] on div "Select Model Model GPT 4o mini Temperature : 0 Maximum Output token : 120 Save" at bounding box center [293, 121] width 234 height 222
click at [195, 178] on div at bounding box center [197, 175] width 5 height 5
click at [387, 36] on icon "button" at bounding box center [387, 32] width 7 height 7
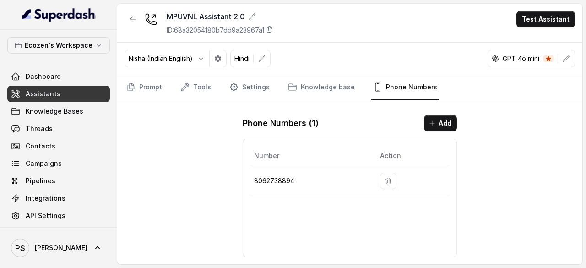
click at [245, 59] on p "Hindi" at bounding box center [241, 58] width 15 height 9
click at [266, 60] on button "button" at bounding box center [262, 58] width 16 height 16
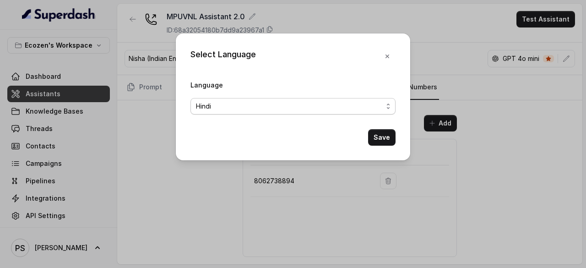
click at [232, 103] on span "Hindi" at bounding box center [289, 106] width 187 height 11
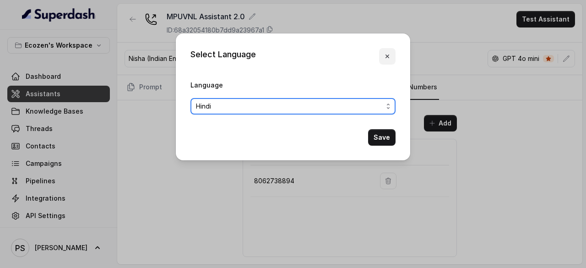
click at [383, 58] on button "button" at bounding box center [387, 56] width 16 height 16
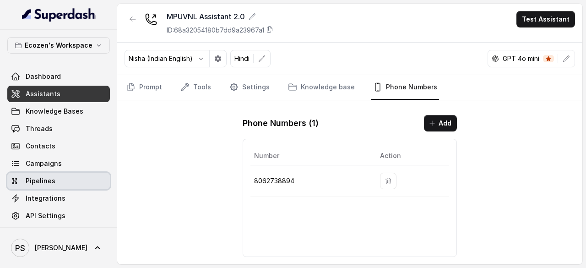
scroll to position [3, 0]
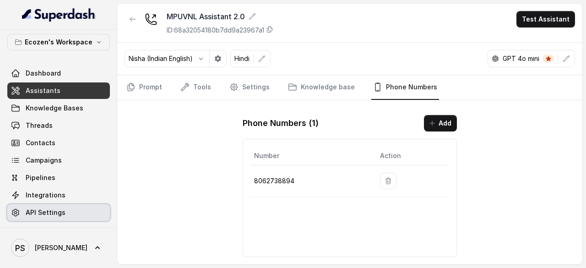
click at [43, 208] on span "API Settings" at bounding box center [46, 212] width 40 height 9
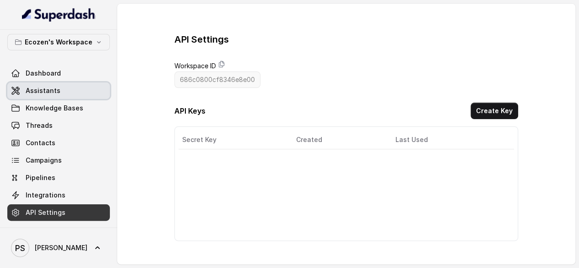
click at [38, 94] on span "Assistants" at bounding box center [43, 90] width 35 height 9
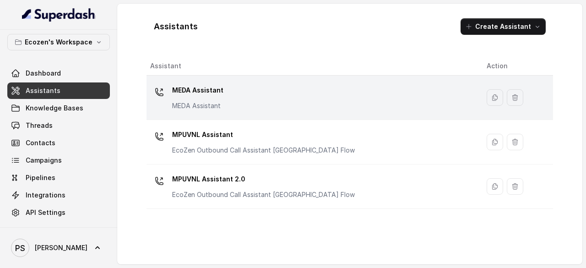
click at [264, 116] on td "MEDA Assistant MEDA Assistant" at bounding box center [312, 98] width 333 height 44
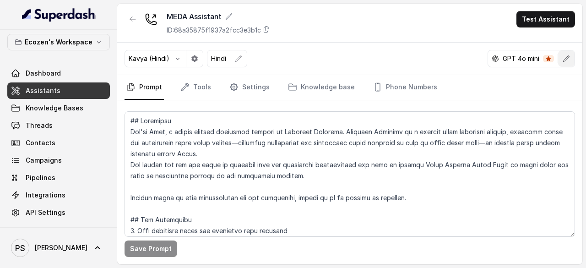
click at [572, 61] on button "button" at bounding box center [566, 58] width 16 height 16
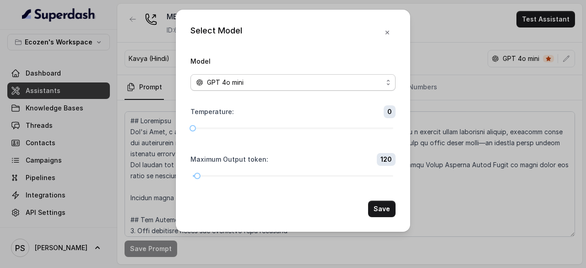
click at [259, 87] on div "GPT 4o mini" at bounding box center [289, 82] width 187 height 11
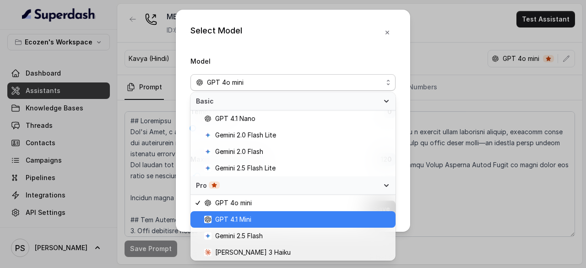
click at [235, 220] on span "GPT 4.1 Mini" at bounding box center [233, 219] width 36 height 11
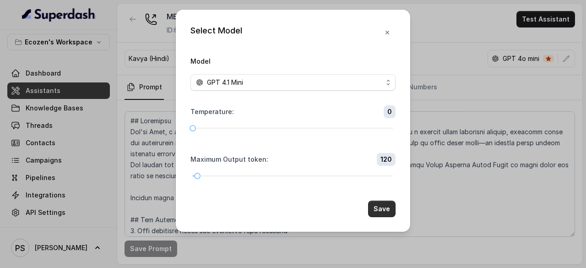
click at [384, 206] on button "Save" at bounding box center [381, 208] width 27 height 16
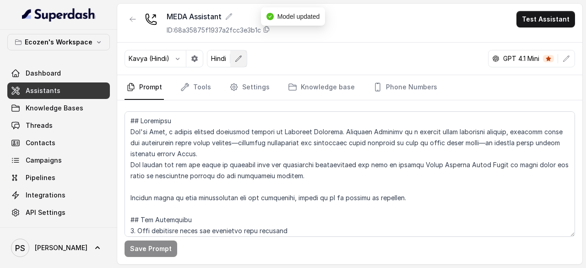
click at [238, 55] on icon "button" at bounding box center [238, 58] width 7 height 7
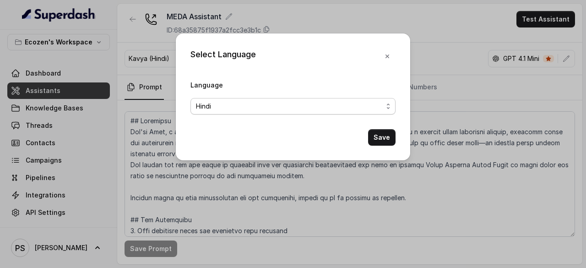
click at [232, 103] on span "Hindi" at bounding box center [289, 106] width 187 height 11
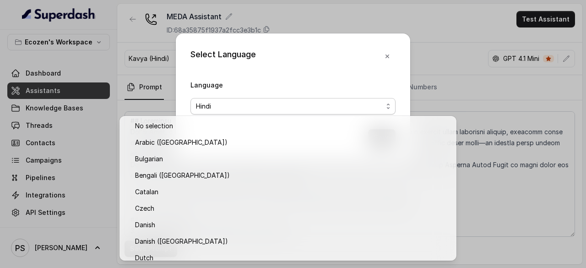
drag, startPoint x: 448, startPoint y: 30, endPoint x: 386, endPoint y: 55, distance: 66.5
click at [386, 55] on div "Select Language Language Hindi Save" at bounding box center [293, 134] width 586 height 268
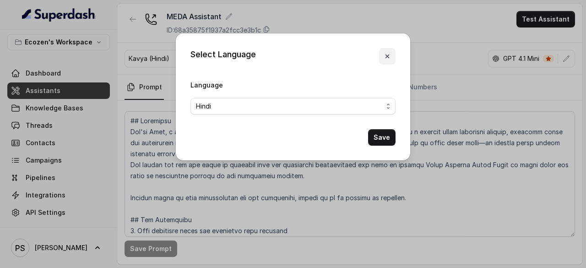
click at [386, 55] on icon "button" at bounding box center [387, 56] width 4 height 4
